Goal: Information Seeking & Learning: Learn about a topic

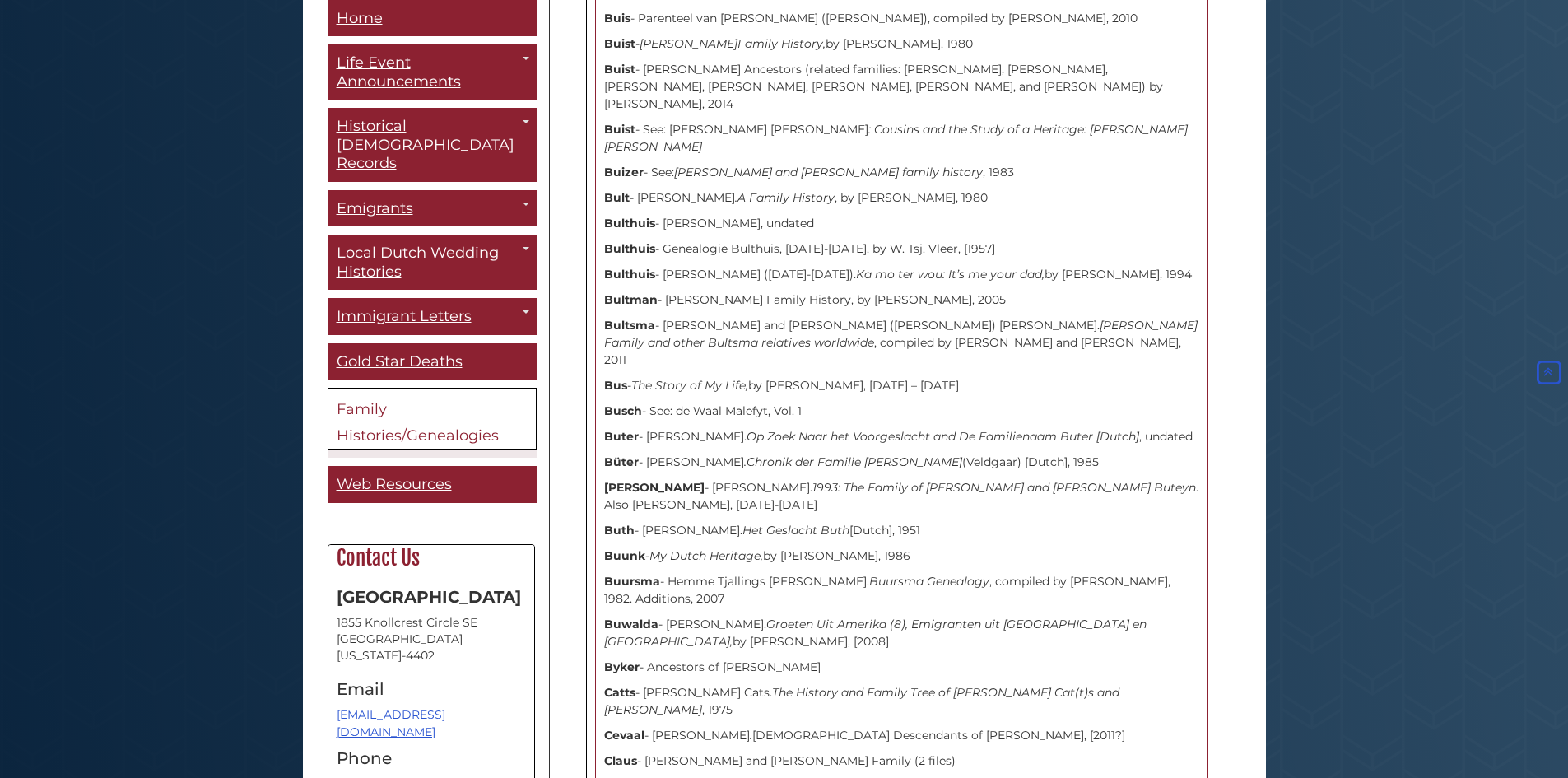
scroll to position [7063, 0]
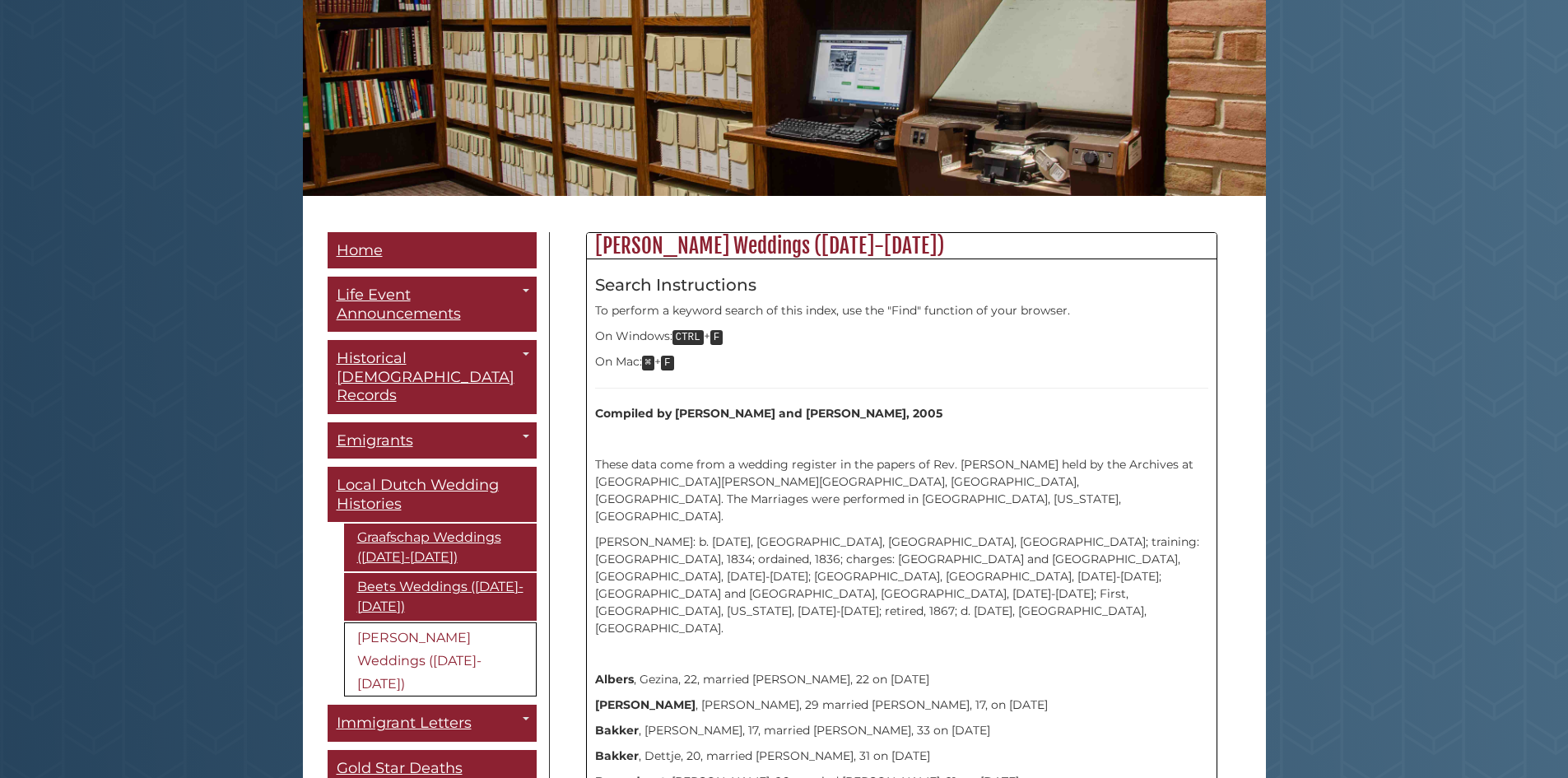
scroll to position [247, 0]
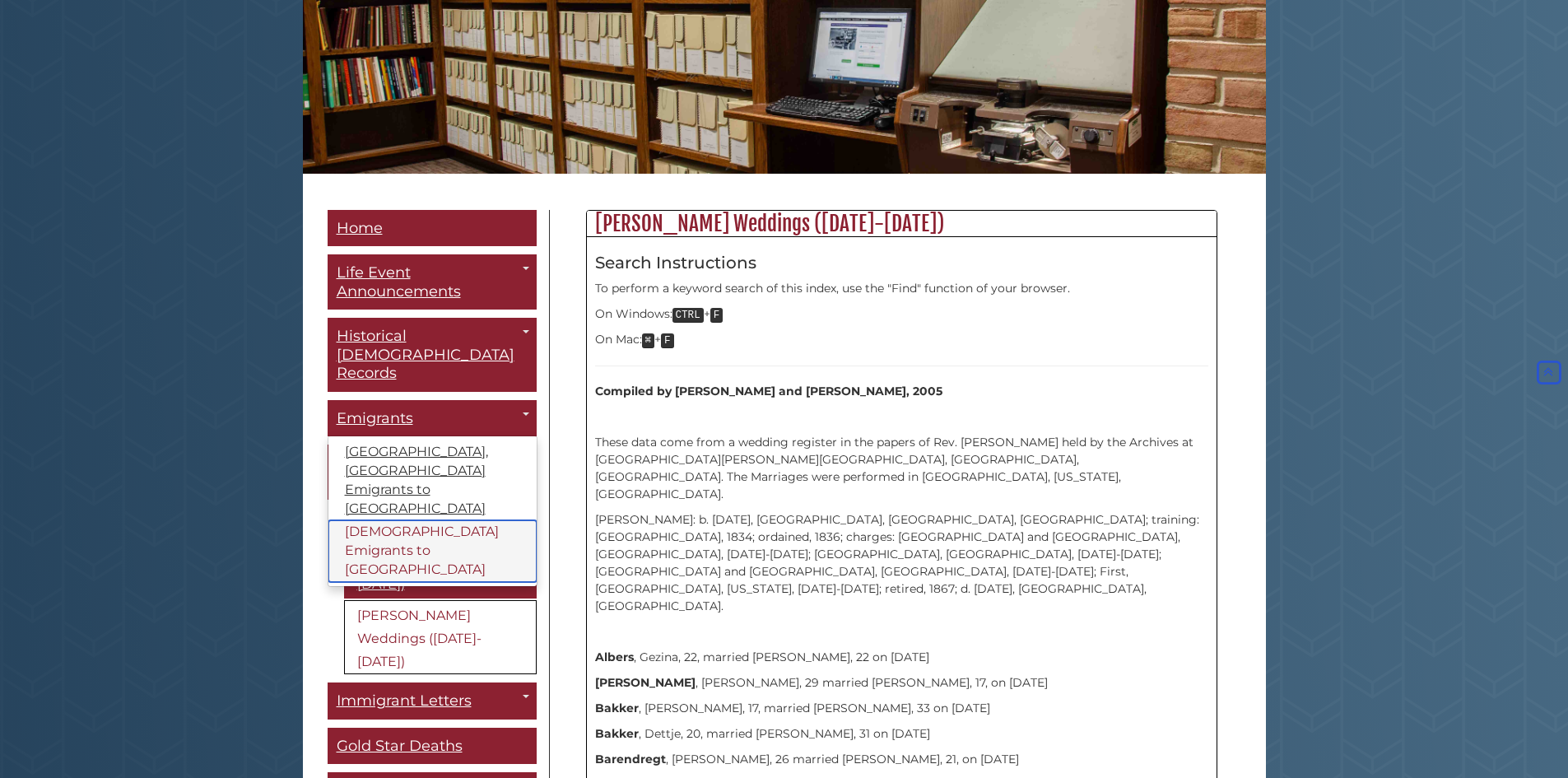
click at [431, 520] on link "[DEMOGRAPHIC_DATA] Emigrants to [GEOGRAPHIC_DATA]" at bounding box center [432, 551] width 208 height 62
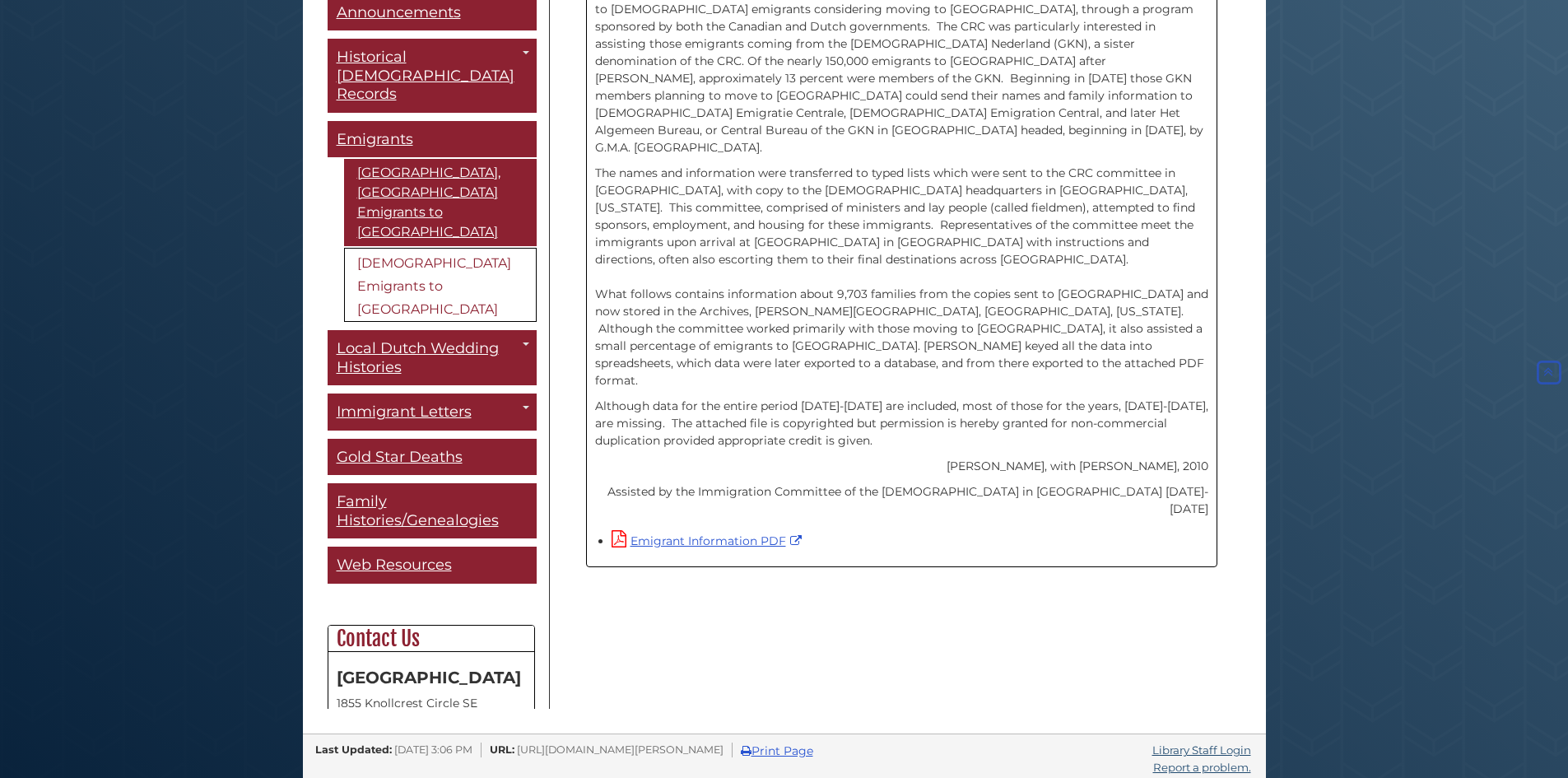
scroll to position [532, 0]
